Goal: Information Seeking & Learning: Learn about a topic

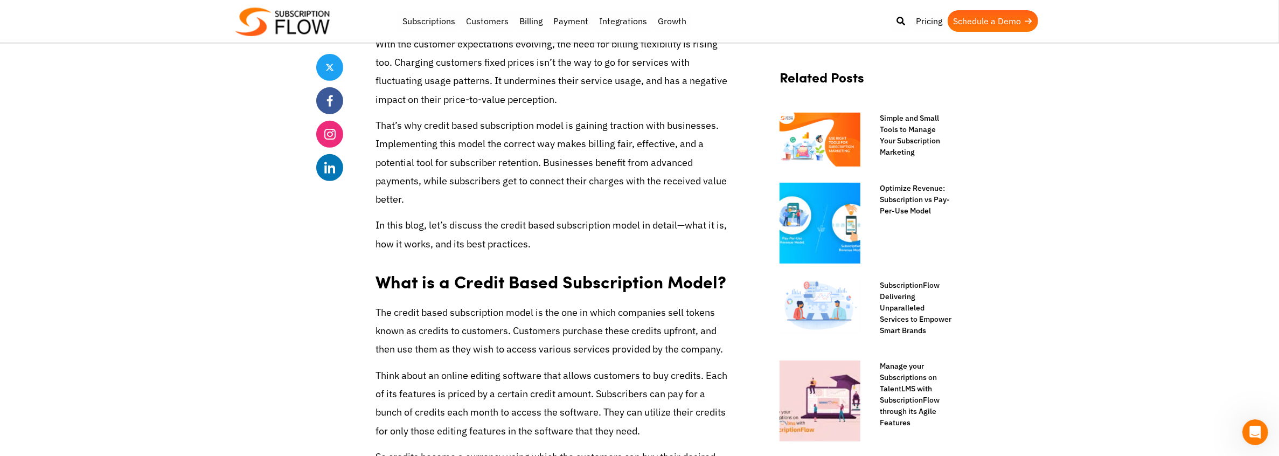
scroll to position [484, 0]
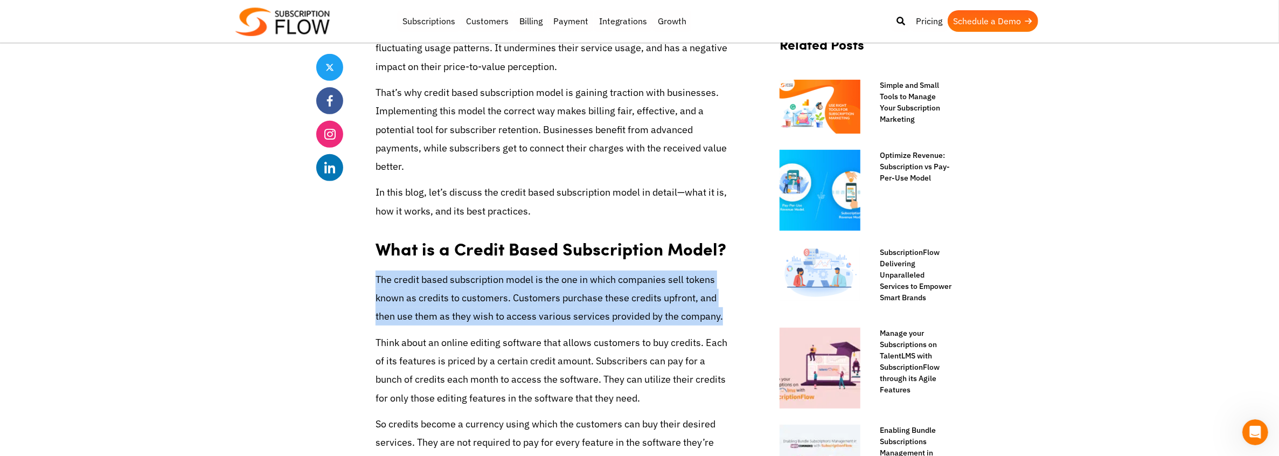
drag, startPoint x: 373, startPoint y: 273, endPoint x: 727, endPoint y: 320, distance: 357.6
copy p "The credit based subscription model is the one in which companies sell tokens k…"
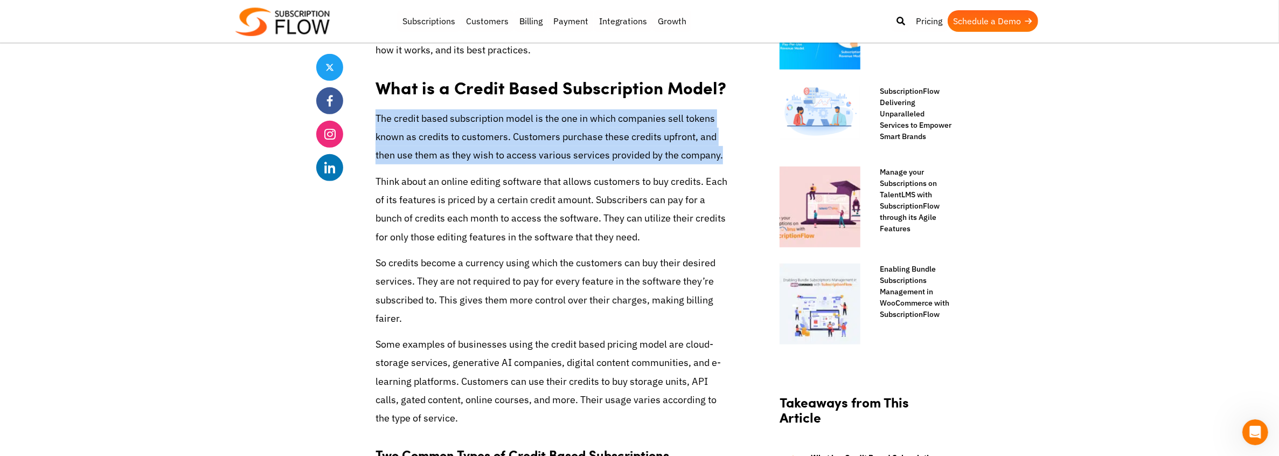
scroll to position [646, 0]
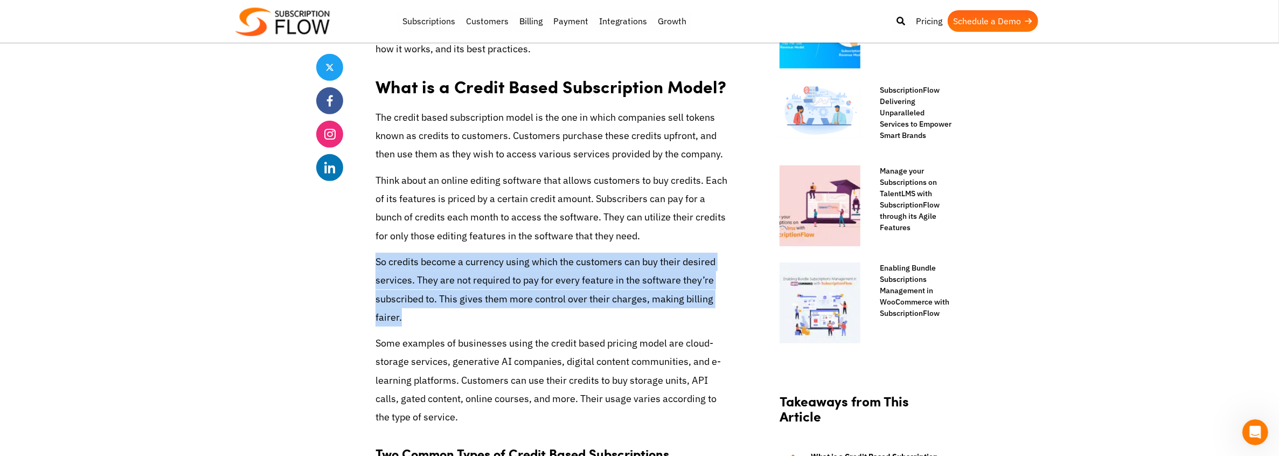
drag, startPoint x: 373, startPoint y: 261, endPoint x: 464, endPoint y: 315, distance: 105.1
copy p "So credits become a currency using which the customers can buy their desired se…"
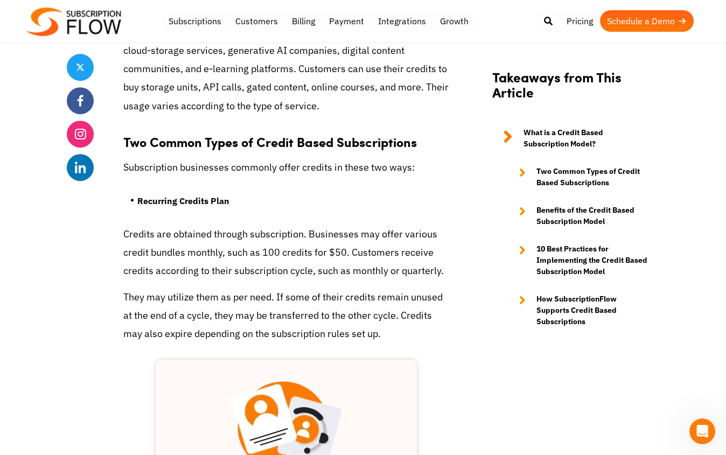
scroll to position [1023, 0]
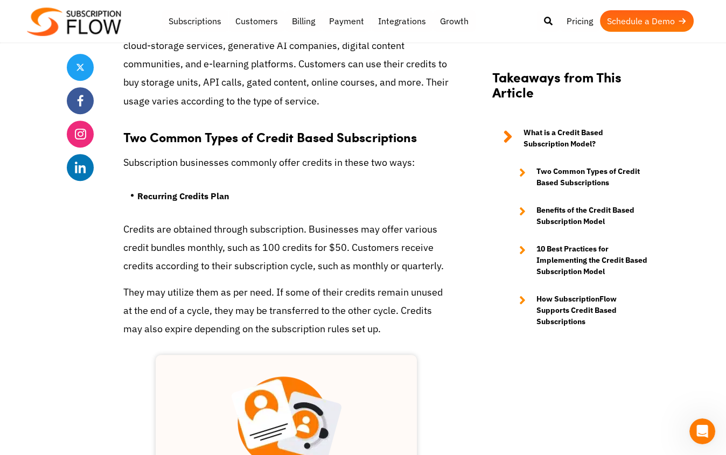
click at [177, 138] on strong "Two Common Types of Credit Based Subscriptions" at bounding box center [270, 137] width 294 height 18
copy strong "Common"
drag, startPoint x: 237, startPoint y: 196, endPoint x: 140, endPoint y: 199, distance: 97.0
click at [140, 199] on li "Recurring Credits Plan" at bounding box center [293, 199] width 312 height 22
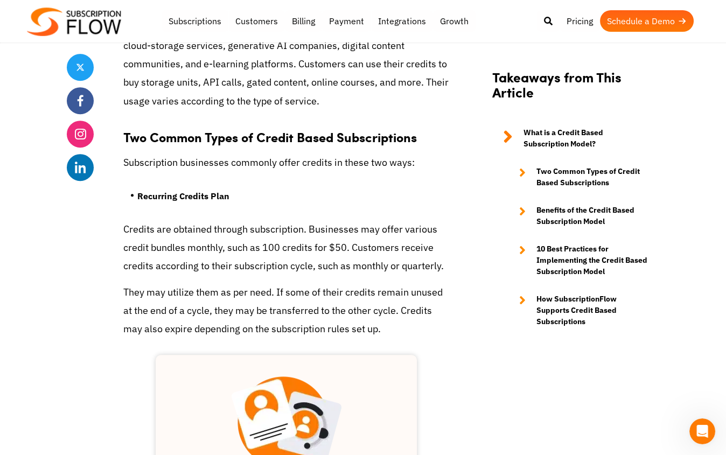
drag, startPoint x: 329, startPoint y: 232, endPoint x: 231, endPoint y: 200, distance: 103.1
click at [326, 230] on p "Credits are obtained through subscription. Businesses may offer various credit …" at bounding box center [286, 247] width 326 height 55
drag, startPoint x: 138, startPoint y: 194, endPoint x: 173, endPoint y: 208, distance: 37.9
click at [173, 208] on li "Recurring Credits Plan" at bounding box center [293, 199] width 312 height 22
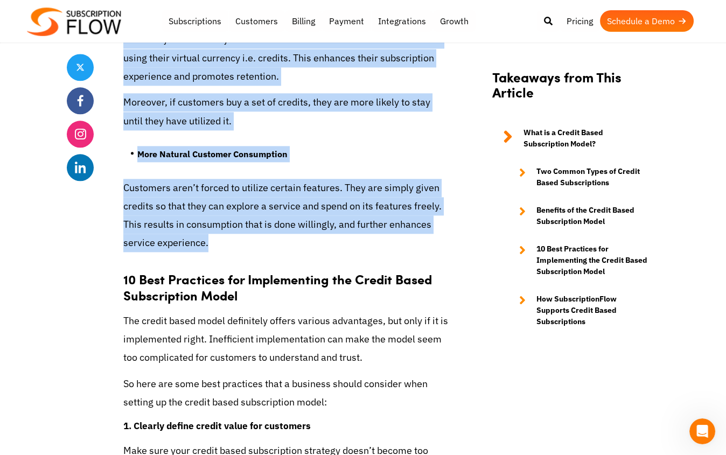
scroll to position [2963, 0]
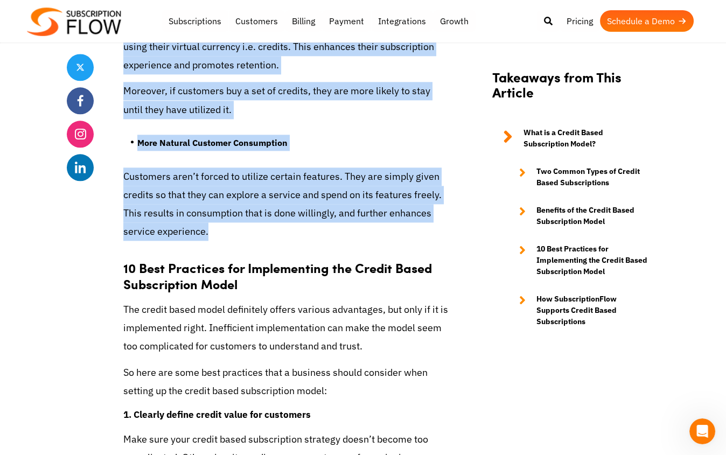
drag, startPoint x: 126, startPoint y: 160, endPoint x: 415, endPoint y: 226, distance: 296.2
copy div "ubscription businesses commonly offer credits in these two ways: Recurring Cred…"
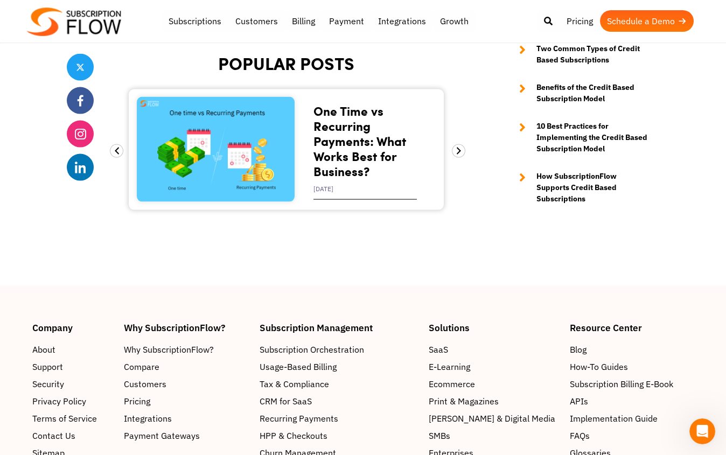
scroll to position [5118, 0]
